Goal: Navigation & Orientation: Find specific page/section

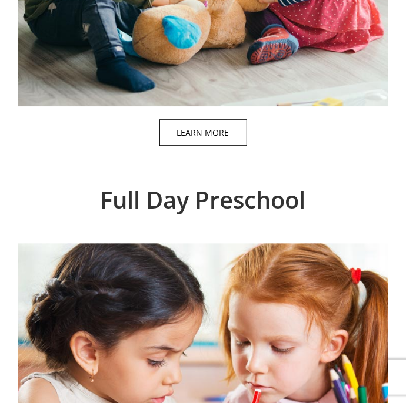
scroll to position [987, 0]
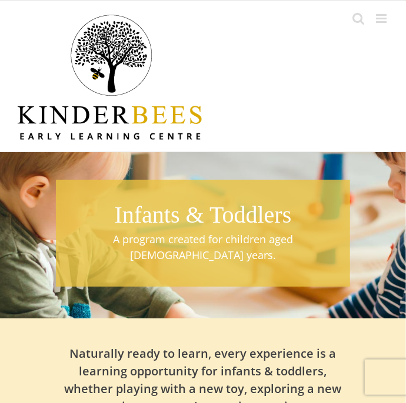
click at [386, 22] on link "Toggle mobile menu" at bounding box center [382, 18] width 12 height 12
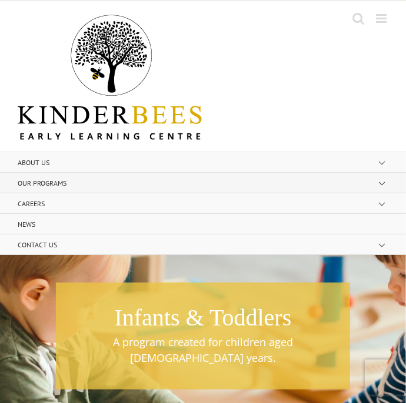
scroll to position [1, 0]
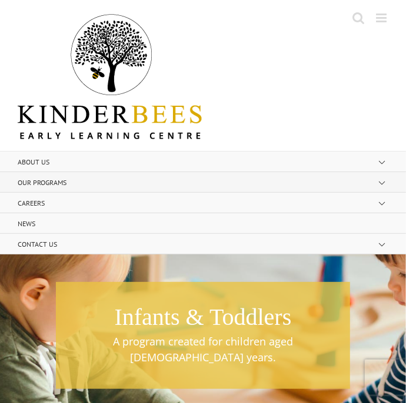
click at [385, 179] on button "Open submenu of OUR PROGRAMS" at bounding box center [390, 182] width 31 height 21
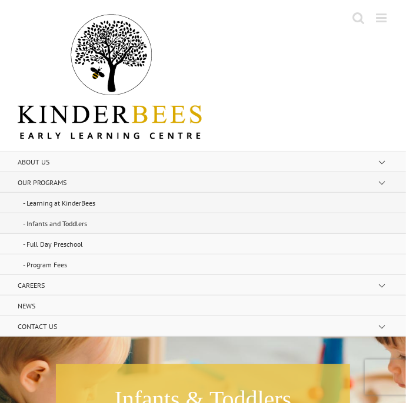
click at [142, 209] on link "Learning at KinderBees" at bounding box center [203, 203] width 406 height 21
click at [140, 225] on link "Infants and Toddlers" at bounding box center [203, 223] width 406 height 21
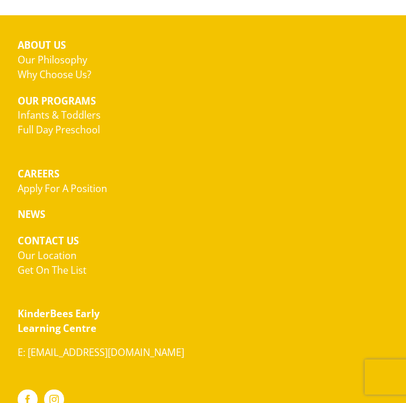
scroll to position [1176, 0]
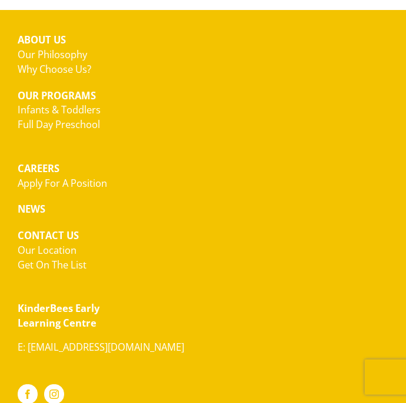
click at [57, 243] on link "Our Location" at bounding box center [47, 250] width 59 height 14
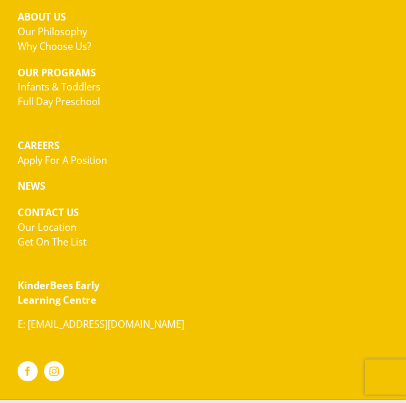
scroll to position [1207, 0]
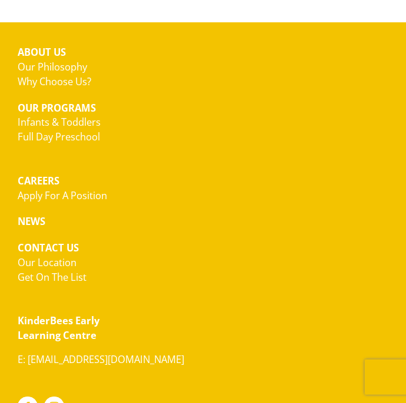
scroll to position [986, 0]
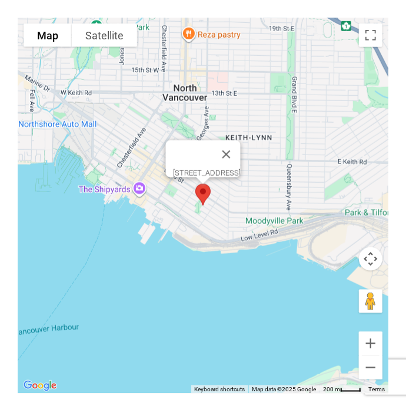
scroll to position [331, 0]
